Goal: Information Seeking & Learning: Learn about a topic

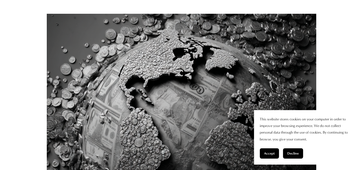
scroll to position [172, 0]
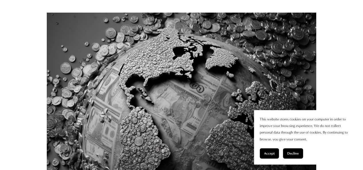
click at [290, 151] on button "Decline" at bounding box center [293, 153] width 20 height 10
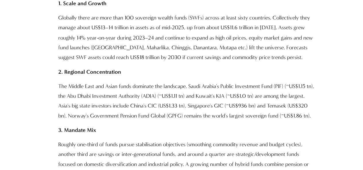
scroll to position [516, 0]
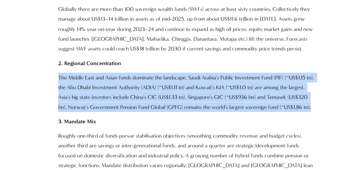
drag, startPoint x: 310, startPoint y: 108, endPoint x: 55, endPoint y: 78, distance: 256.5
copy p "The Middle East and Asian funds dominate the landscape. Saudi Arabia's Public I…"
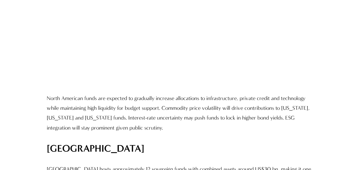
scroll to position [5697, 0]
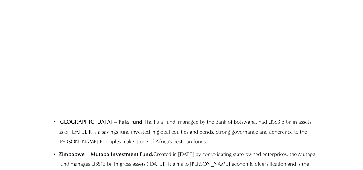
drag, startPoint x: 179, startPoint y: 81, endPoint x: 80, endPoint y: 81, distance: 98.4
copy strong "Minerals Income Investment Fund (MIIF)"
drag, startPoint x: 124, startPoint y: 91, endPoint x: 124, endPoint y: 101, distance: 10.0
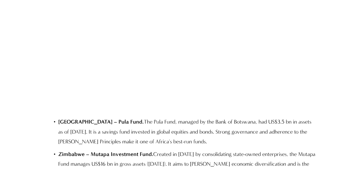
copy p "invests in gold, lithium and other minerals and aims to support downstream proc…"
